Goal: Check status: Check status

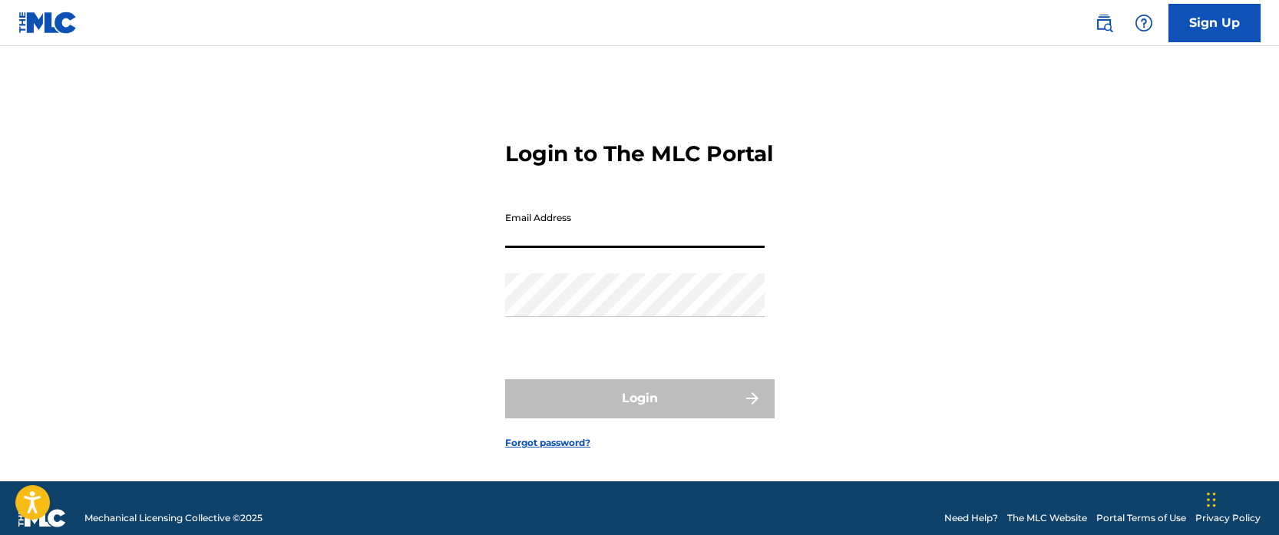
click at [617, 248] on input "Email Address" at bounding box center [634, 226] width 259 height 44
type input "[EMAIL_ADDRESS][DOMAIN_NAME]"
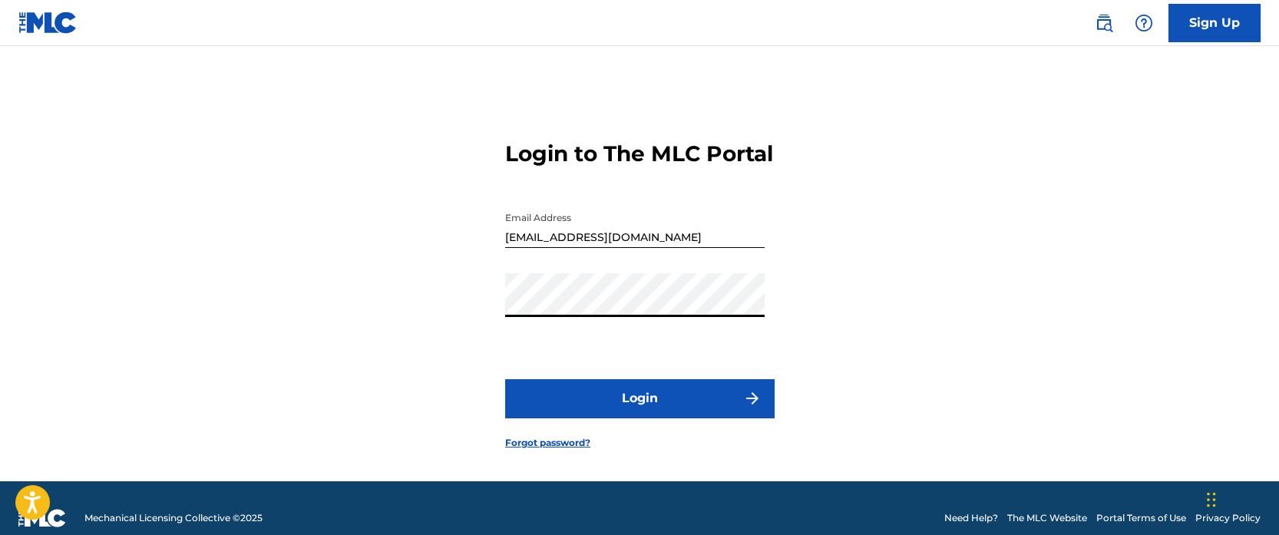
click at [663, 402] on button "Login" at bounding box center [639, 398] width 269 height 38
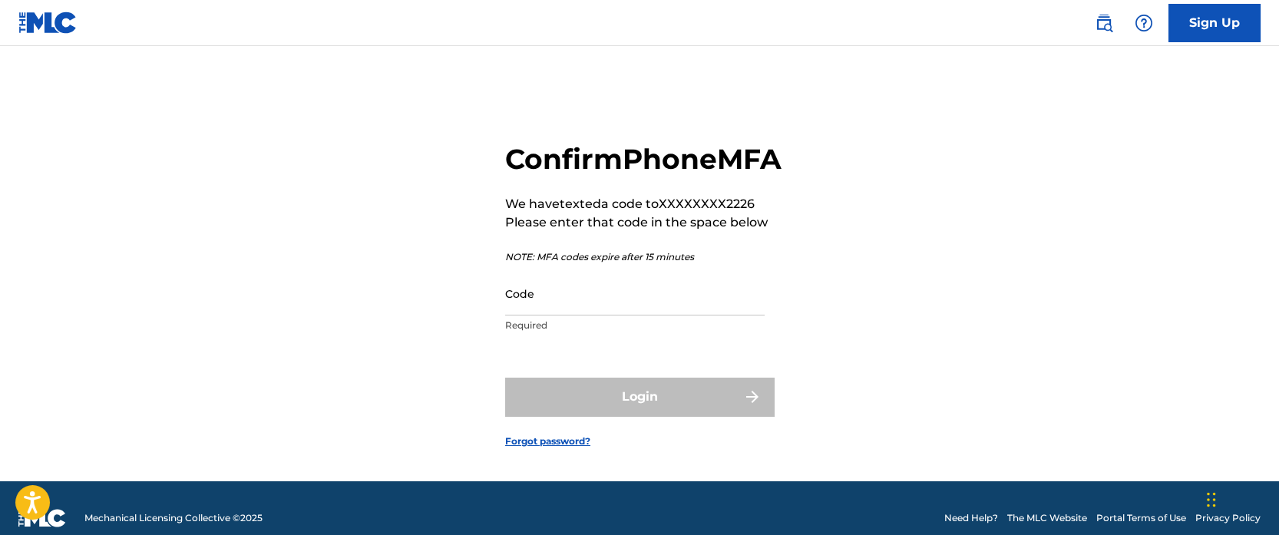
click at [684, 316] on input "Code" at bounding box center [634, 294] width 259 height 44
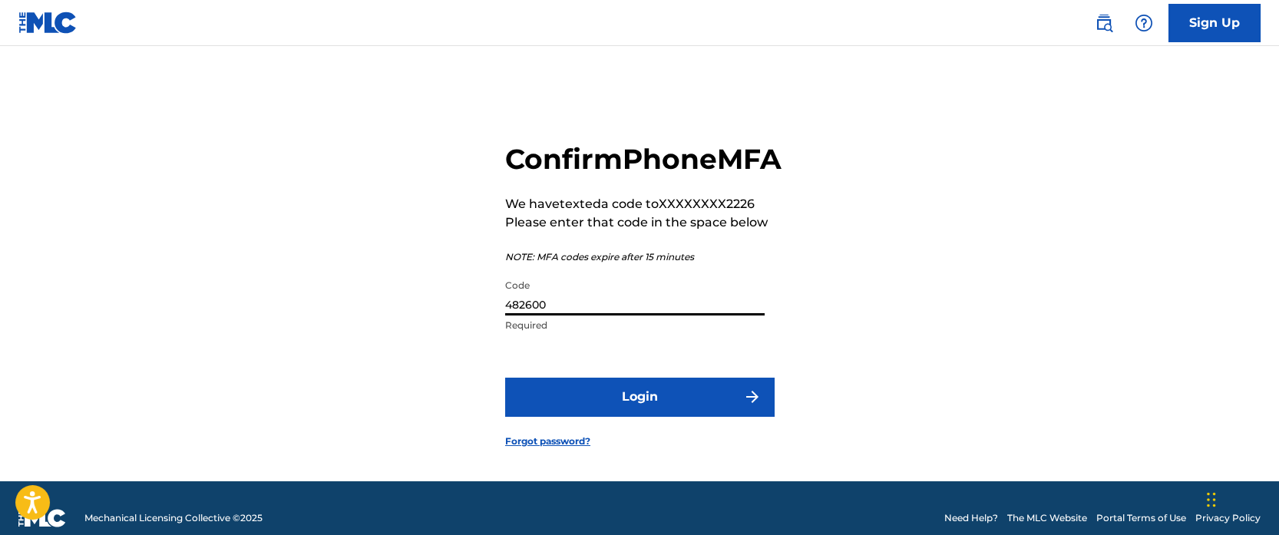
type input "482600"
click at [650, 416] on button "Login" at bounding box center [639, 397] width 269 height 38
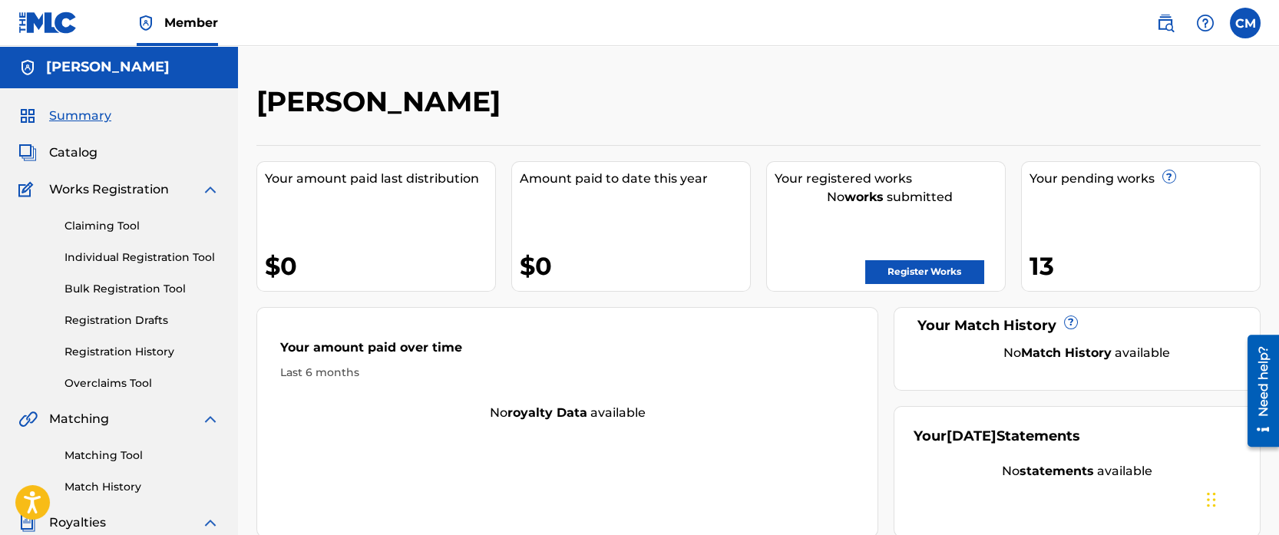
click at [146, 344] on link "Registration History" at bounding box center [141, 352] width 155 height 16
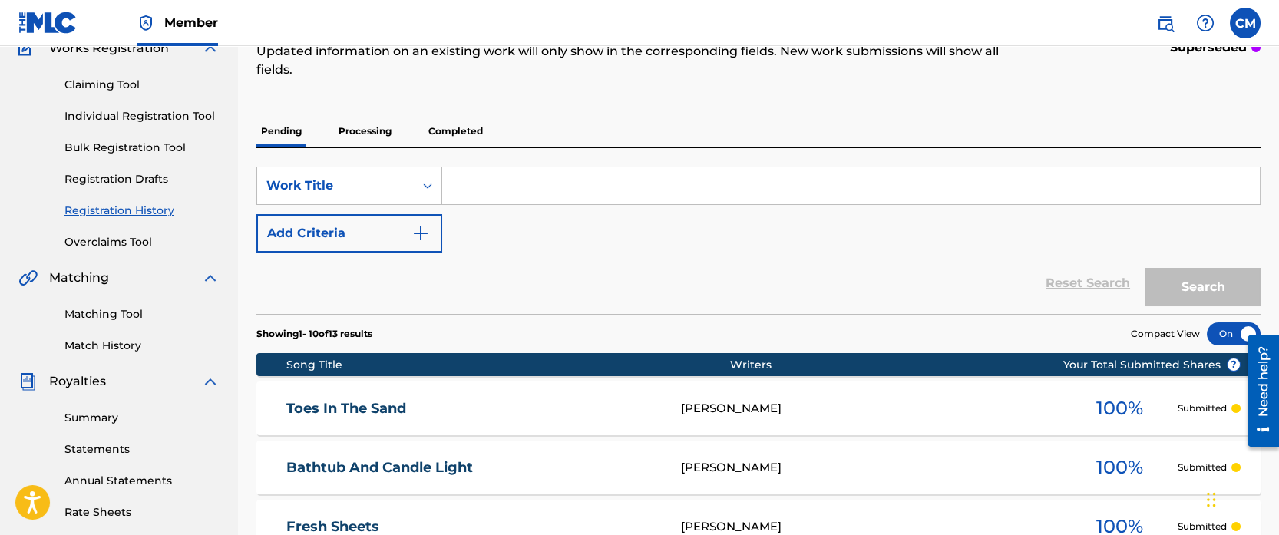
scroll to position [114, 0]
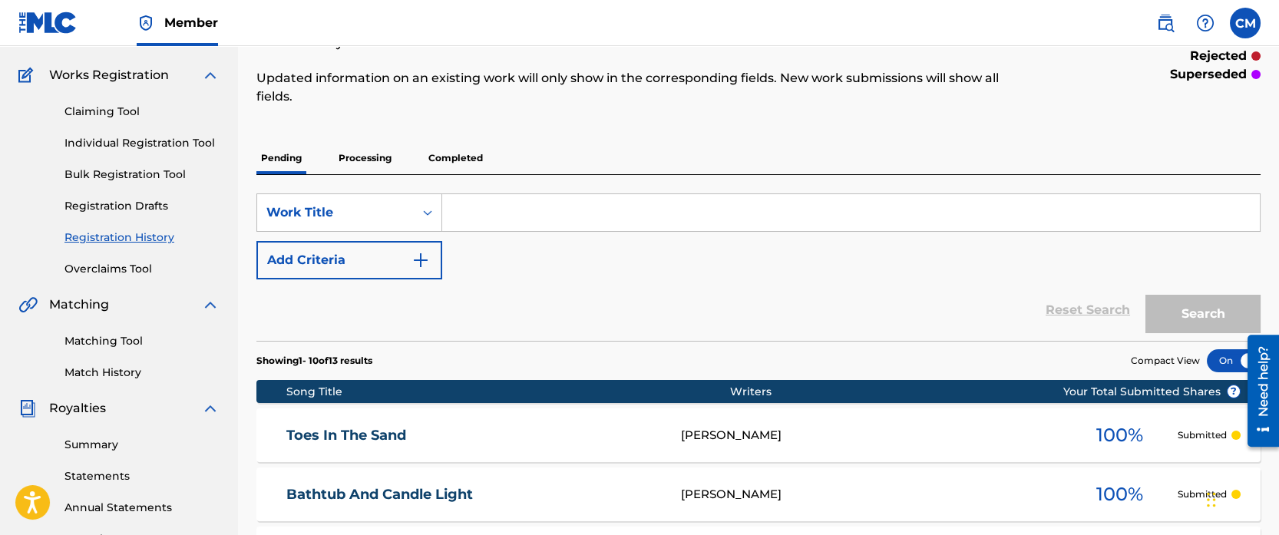
click at [365, 160] on p "Processing" at bounding box center [365, 158] width 62 height 32
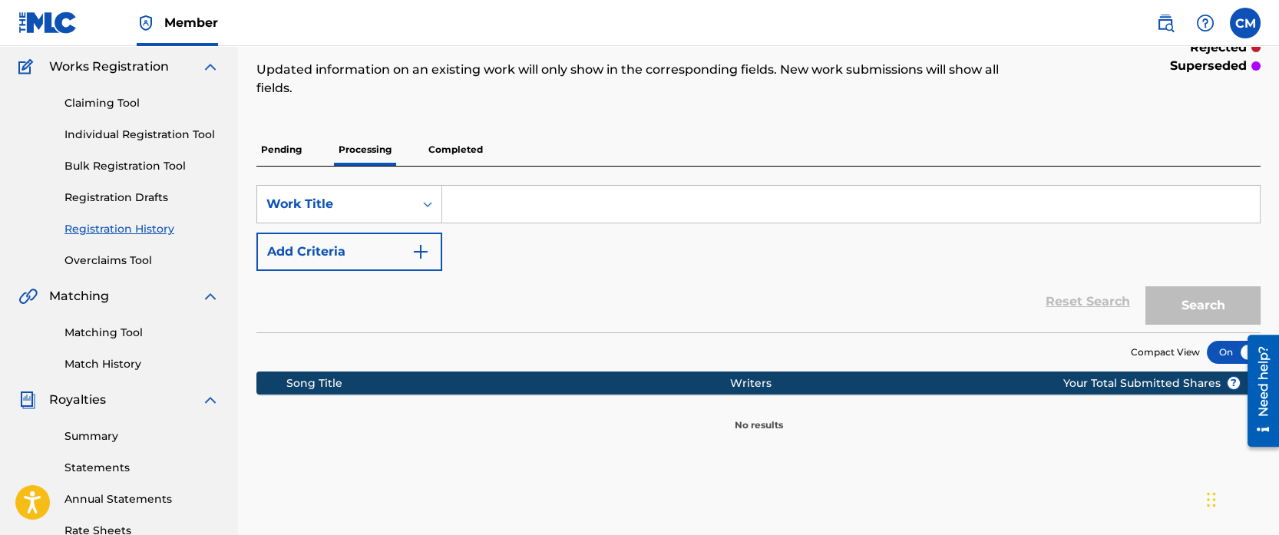
scroll to position [71, 0]
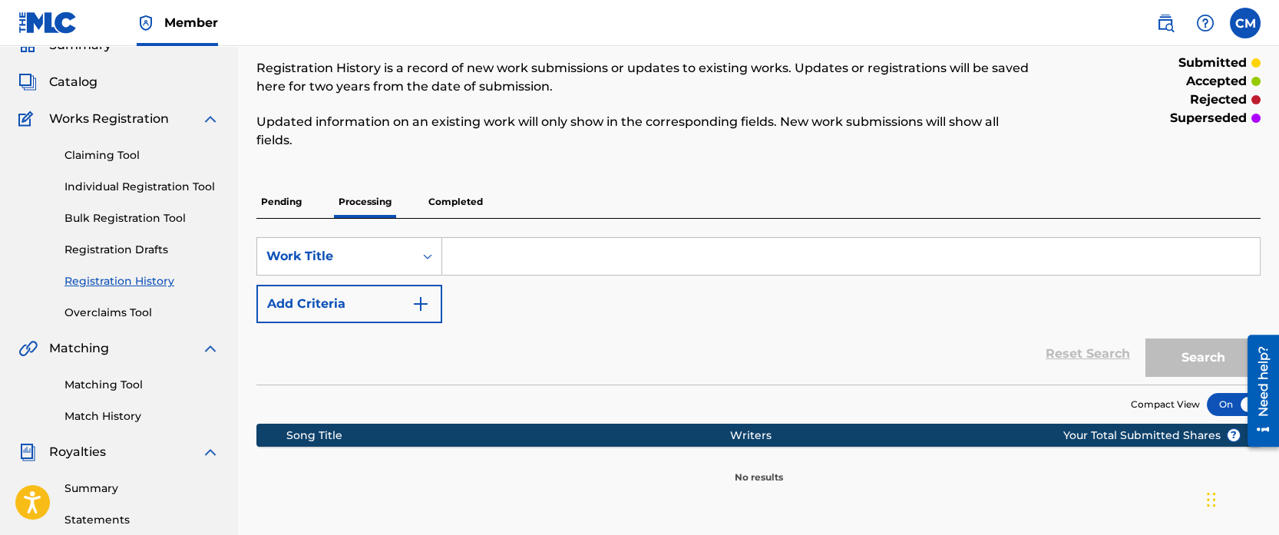
click at [282, 207] on p "Pending" at bounding box center [281, 202] width 50 height 32
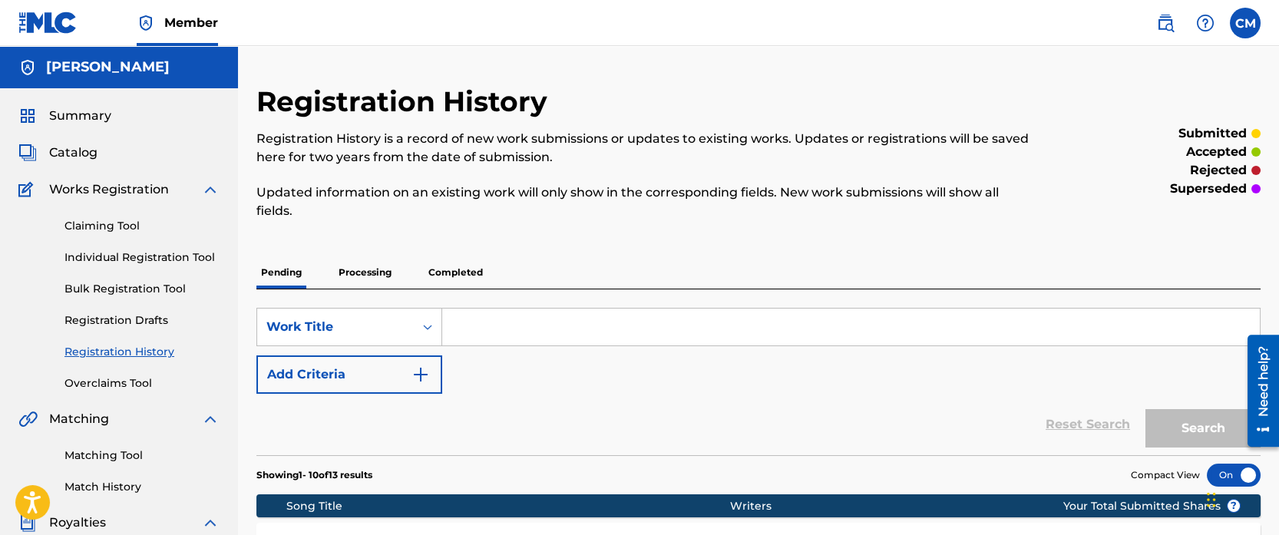
click at [468, 269] on p "Completed" at bounding box center [456, 272] width 64 height 32
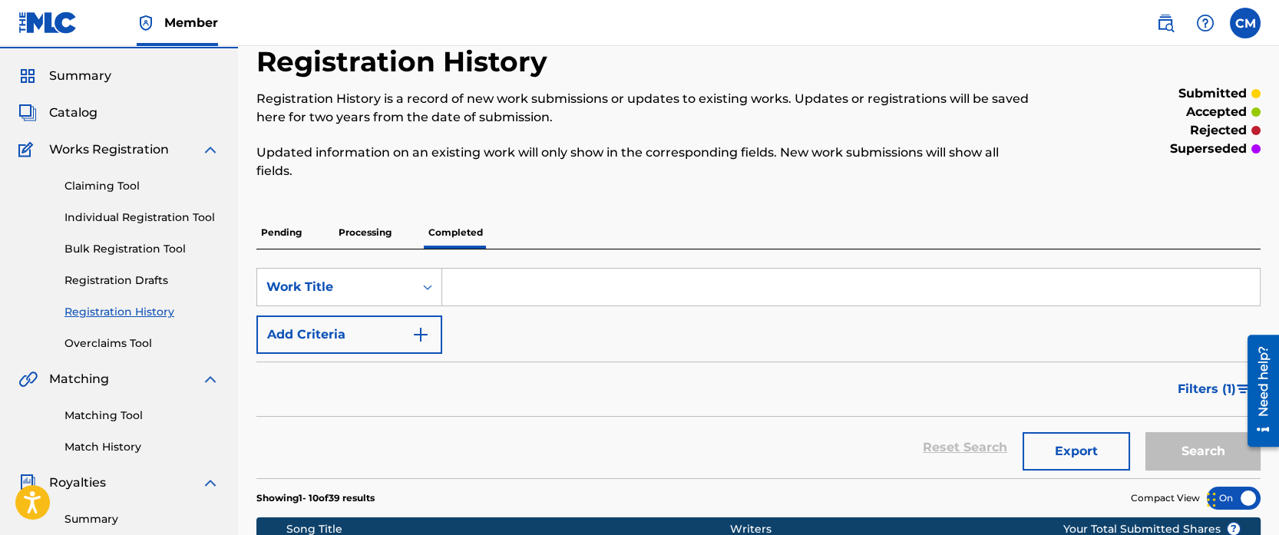
scroll to position [6, 0]
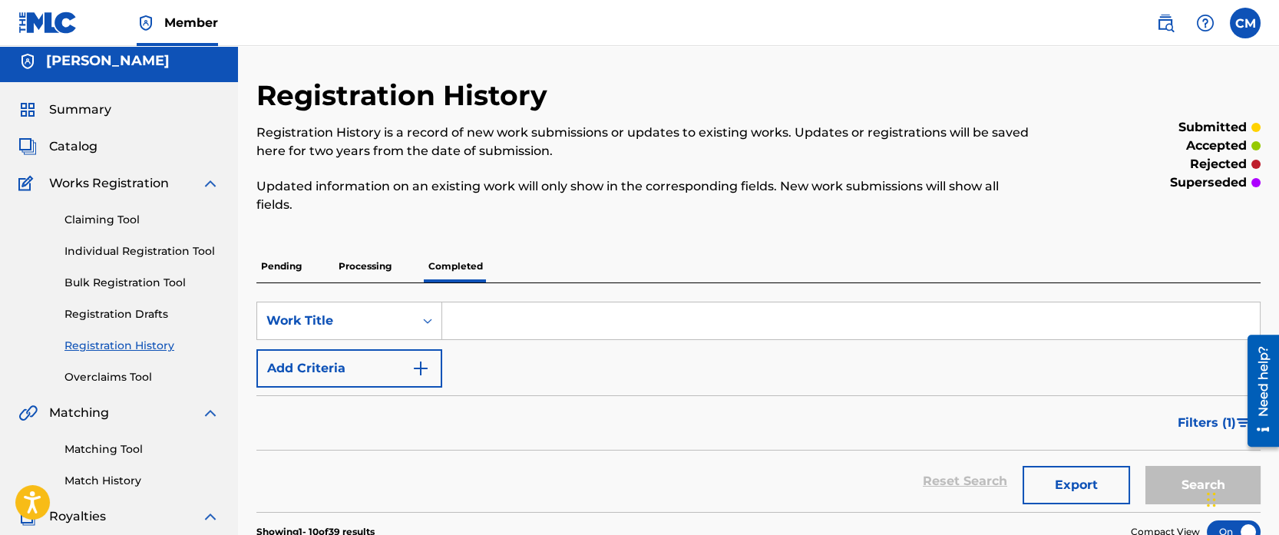
click at [293, 269] on p "Pending" at bounding box center [281, 266] width 50 height 32
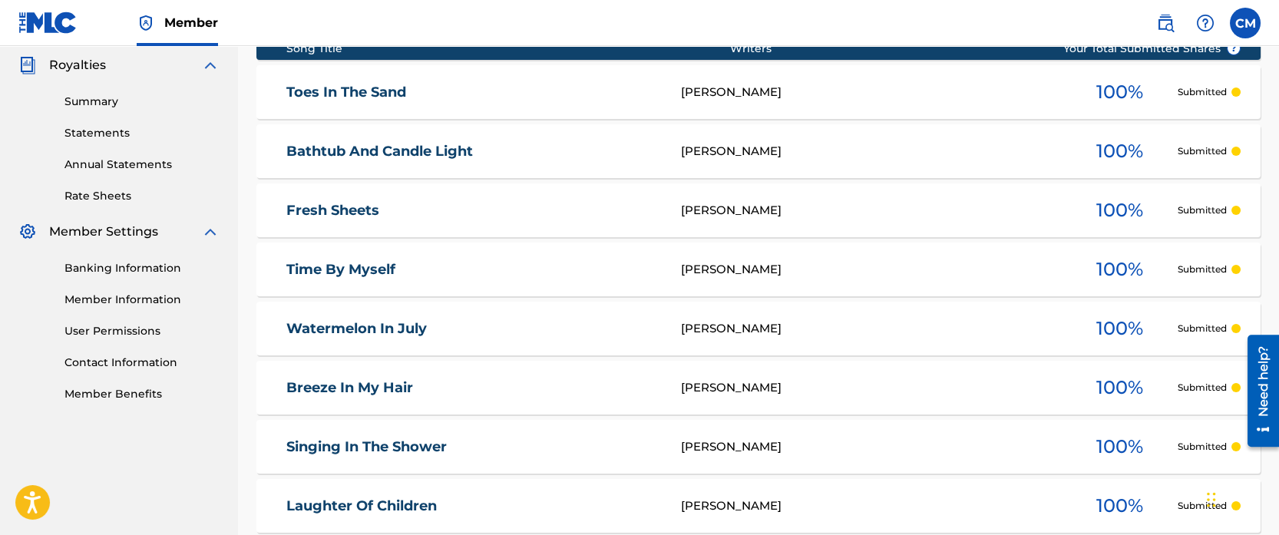
scroll to position [460, 0]
